Goal: Task Accomplishment & Management: Manage account settings

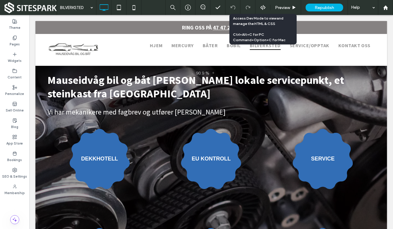
click at [263, 7] on use at bounding box center [262, 7] width 5 height 5
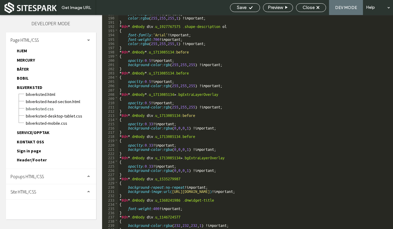
scroll to position [827, 0]
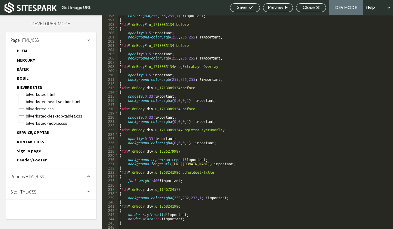
click at [37, 100] on span "BILVERKSTED-head-section.html" at bounding box center [58, 101] width 65 height 6
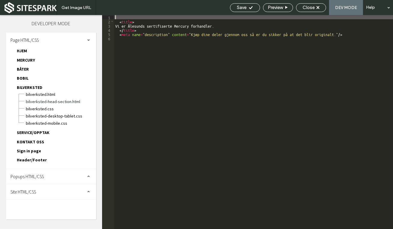
click at [36, 94] on span "BILVERKSTED.html" at bounding box center [58, 94] width 65 height 6
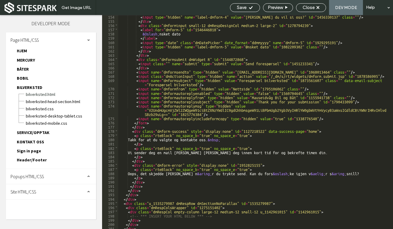
scroll to position [813, 0]
click at [74, 190] on div "Site HTML/CSS" at bounding box center [51, 191] width 90 height 15
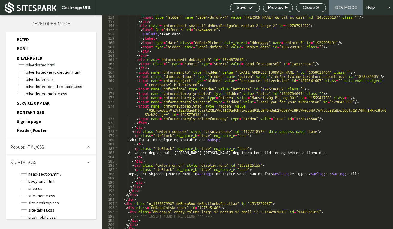
click at [44, 171] on span "head-section.html" at bounding box center [60, 174] width 65 height 6
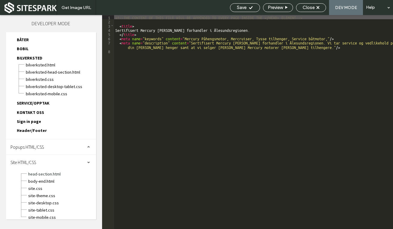
click at [40, 178] on span "body-end.html" at bounding box center [60, 181] width 65 height 6
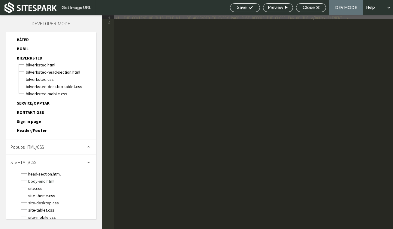
click at [36, 186] on span "site.css" at bounding box center [60, 188] width 65 height 6
click at [33, 185] on span "site.css" at bounding box center [60, 188] width 65 height 6
click at [37, 65] on span "BILVERKSTED.html" at bounding box center [58, 65] width 65 height 6
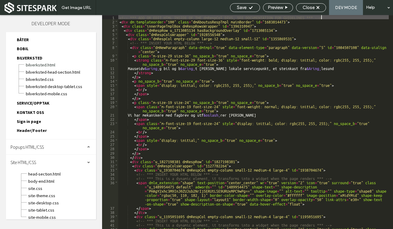
scroll to position [0, 0]
click at [308, 7] on span "Close" at bounding box center [309, 7] width 12 height 5
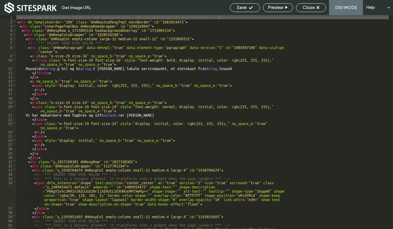
scroll to position [14, 0]
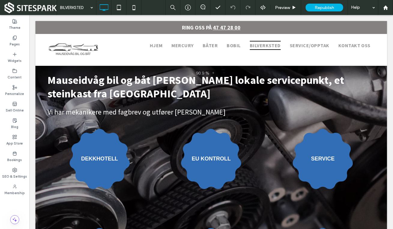
click at [14, 172] on label "SEO & Settings" at bounding box center [14, 175] width 25 height 7
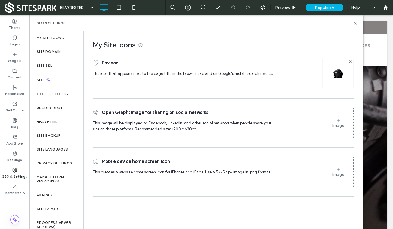
click at [53, 93] on label "Google Tools" at bounding box center [53, 94] width 32 height 4
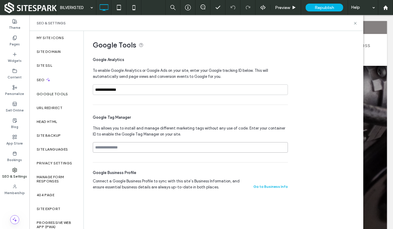
click at [107, 148] on input at bounding box center [190, 147] width 195 height 11
paste input "**********"
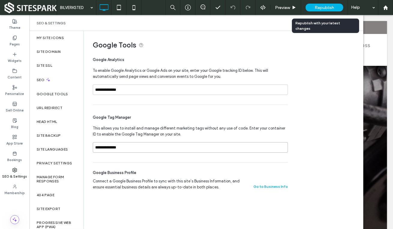
type input "**********"
click at [327, 8] on span "Republish" at bounding box center [325, 7] width 20 height 5
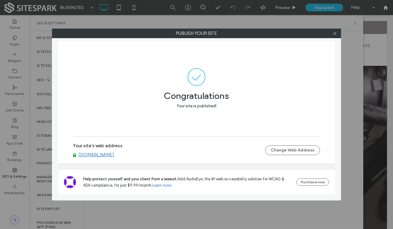
click at [336, 33] on icon at bounding box center [335, 33] width 5 height 5
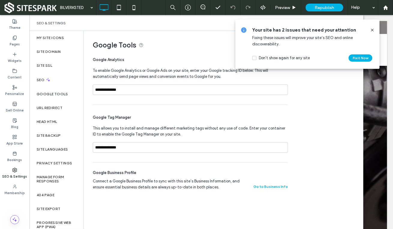
click at [372, 28] on icon at bounding box center [372, 30] width 5 height 5
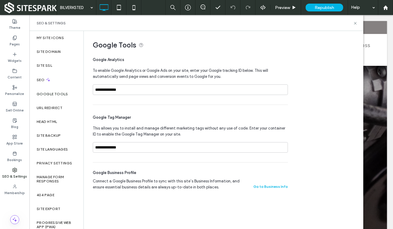
click at [356, 21] on icon at bounding box center [355, 23] width 5 height 5
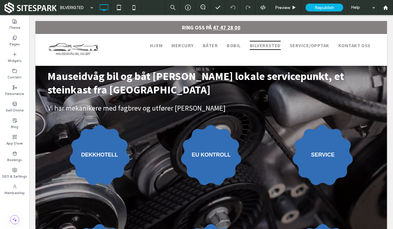
scroll to position [0, 0]
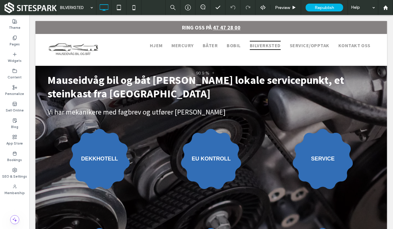
drag, startPoint x: 328, startPoint y: 15, endPoint x: 251, endPoint y: 31, distance: 78.7
click at [251, 31] on div "RING OSS PÅ 47 47 28 00" at bounding box center [211, 27] width 352 height 8
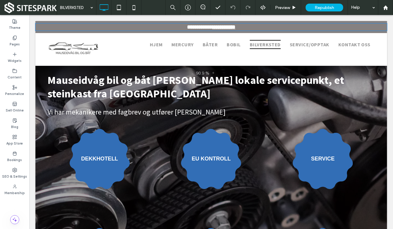
type input "**********"
type input "**"
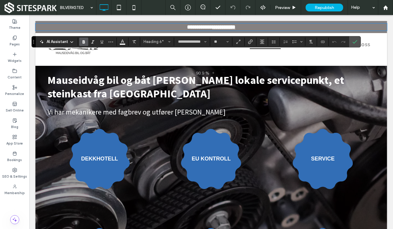
click at [252, 35] on div "HJEM MERCURY BÅTER BOBIL BILVERKSTED SERVICE/OPPTAK KONTAKT OSS Click To Paste" at bounding box center [252, 48] width 246 height 28
